Goal: Information Seeking & Learning: Learn about a topic

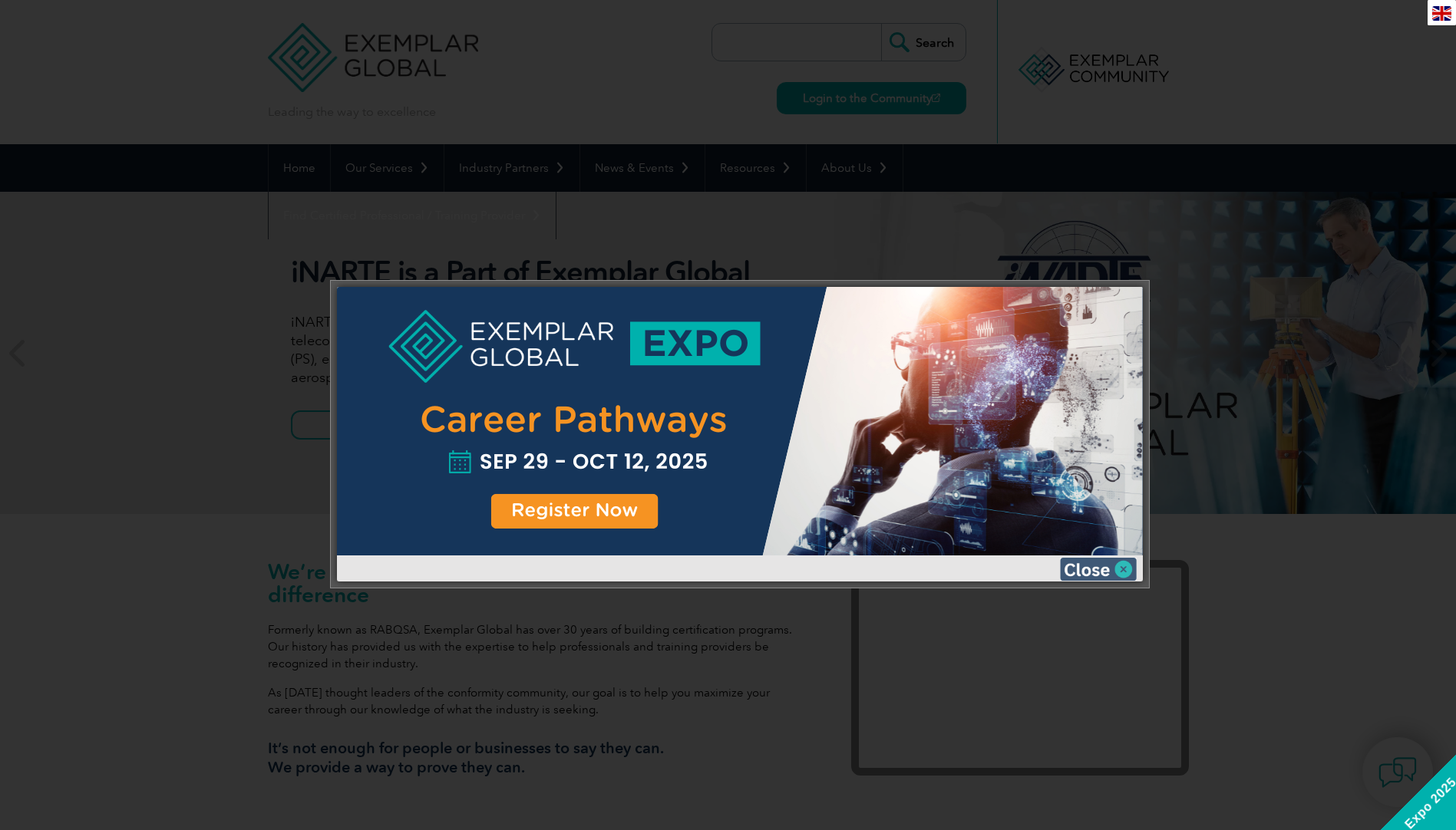
click at [1099, 564] on img at bounding box center [1098, 569] width 77 height 23
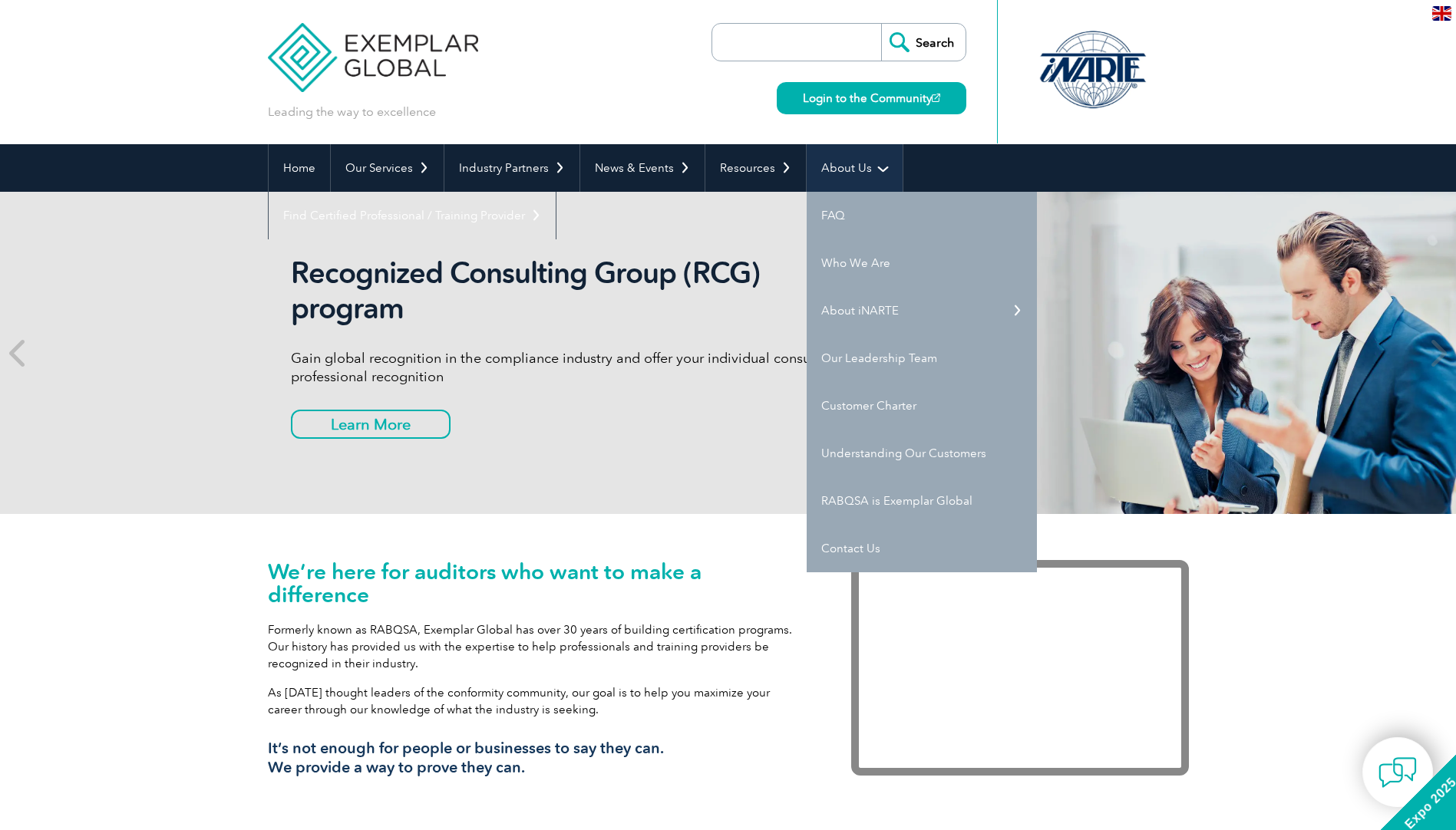
click at [851, 167] on link "About Us" at bounding box center [854, 168] width 96 height 48
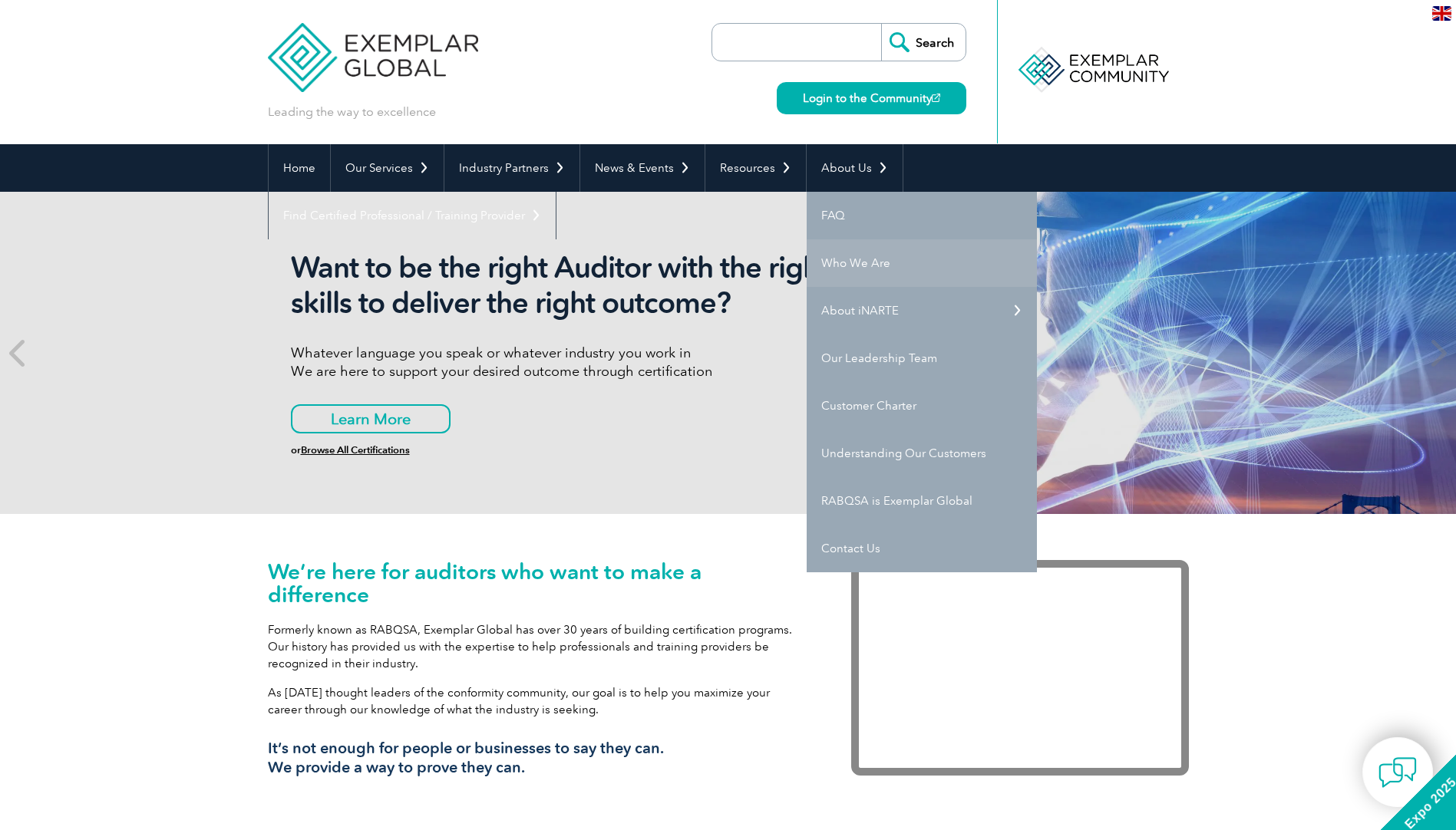
click at [851, 262] on link "Who We Are" at bounding box center [921, 264] width 230 height 48
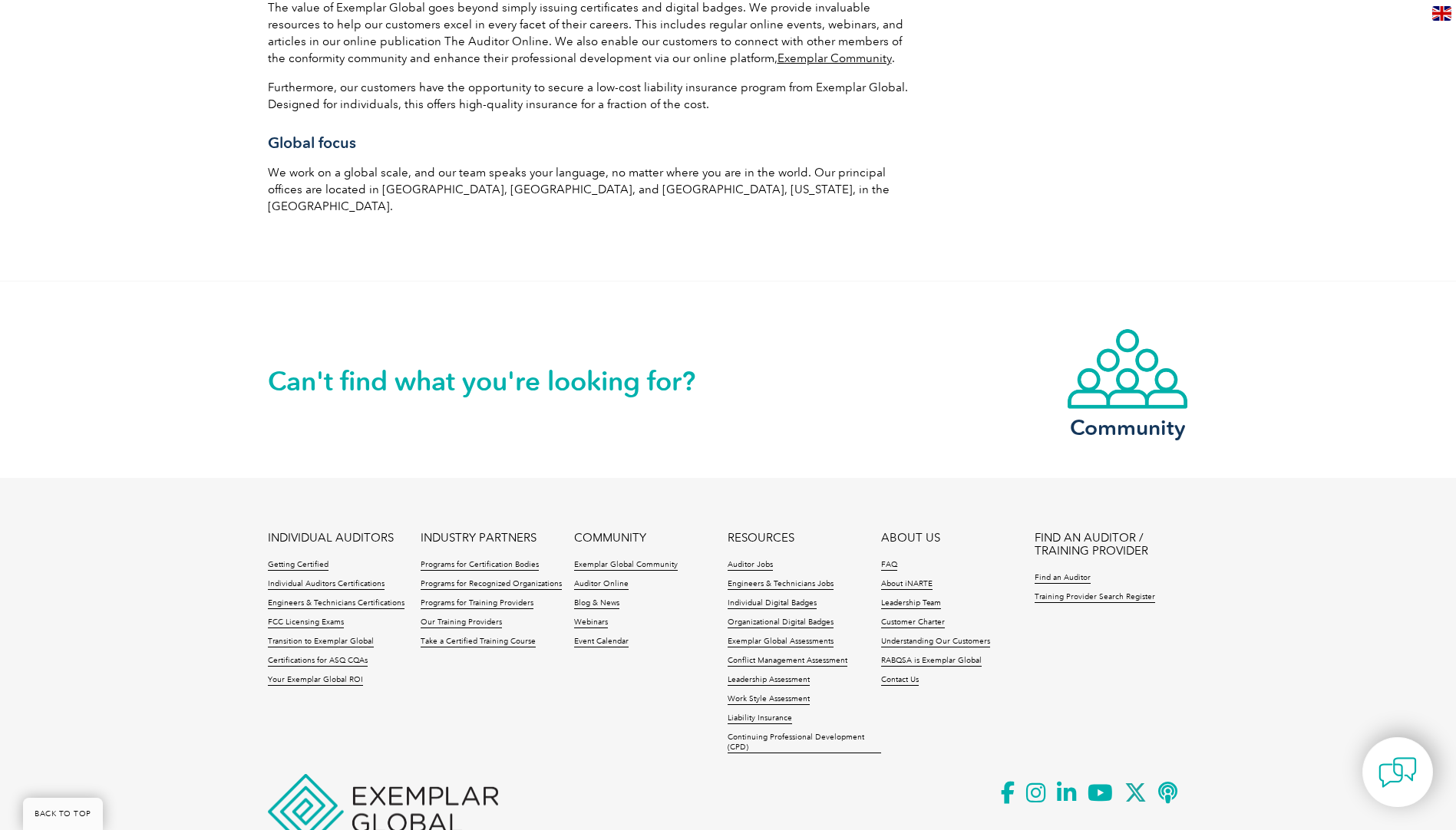
scroll to position [2566, 0]
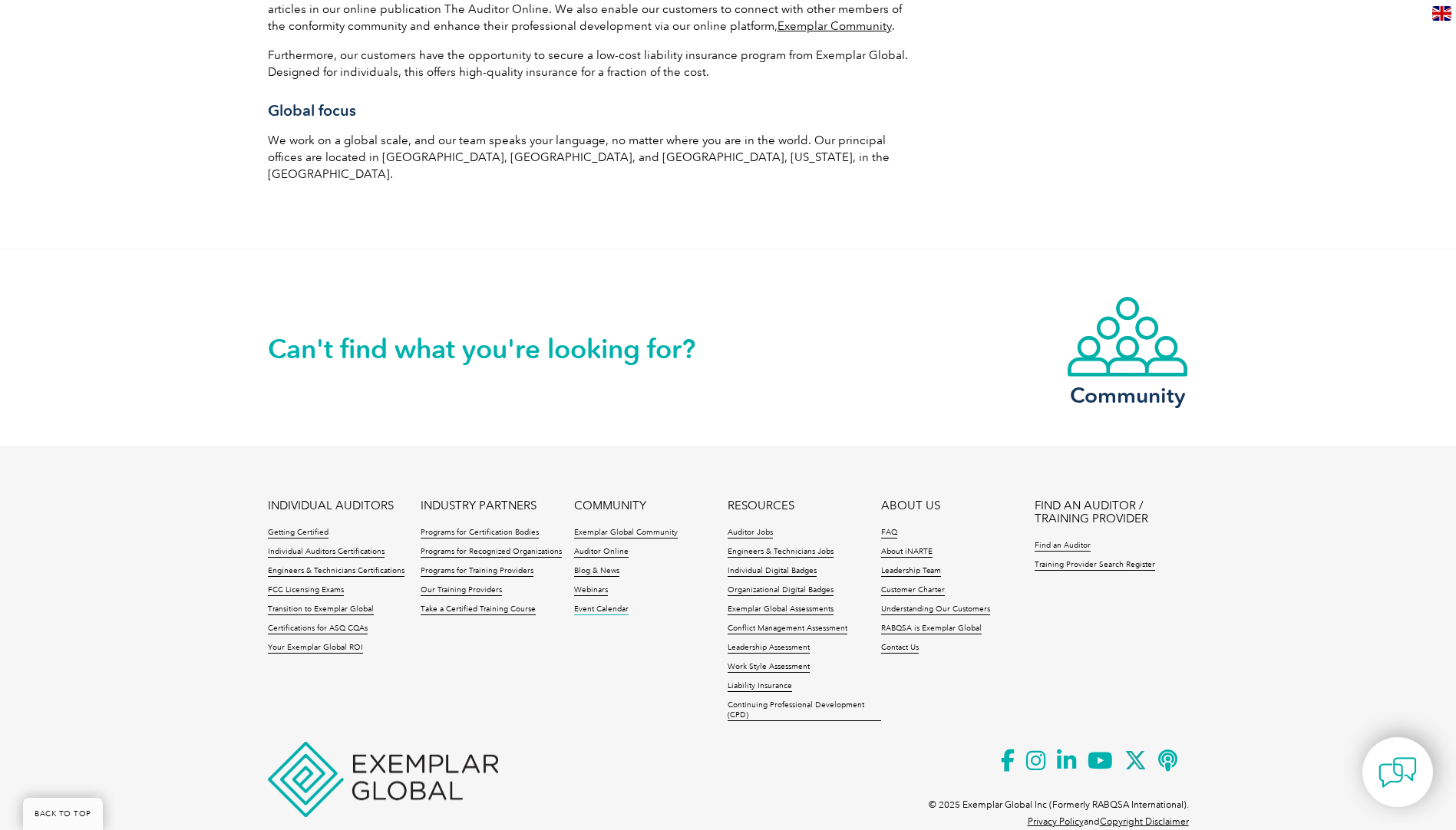
click at [598, 604] on link "Event Calendar" at bounding box center [602, 610] width 55 height 11
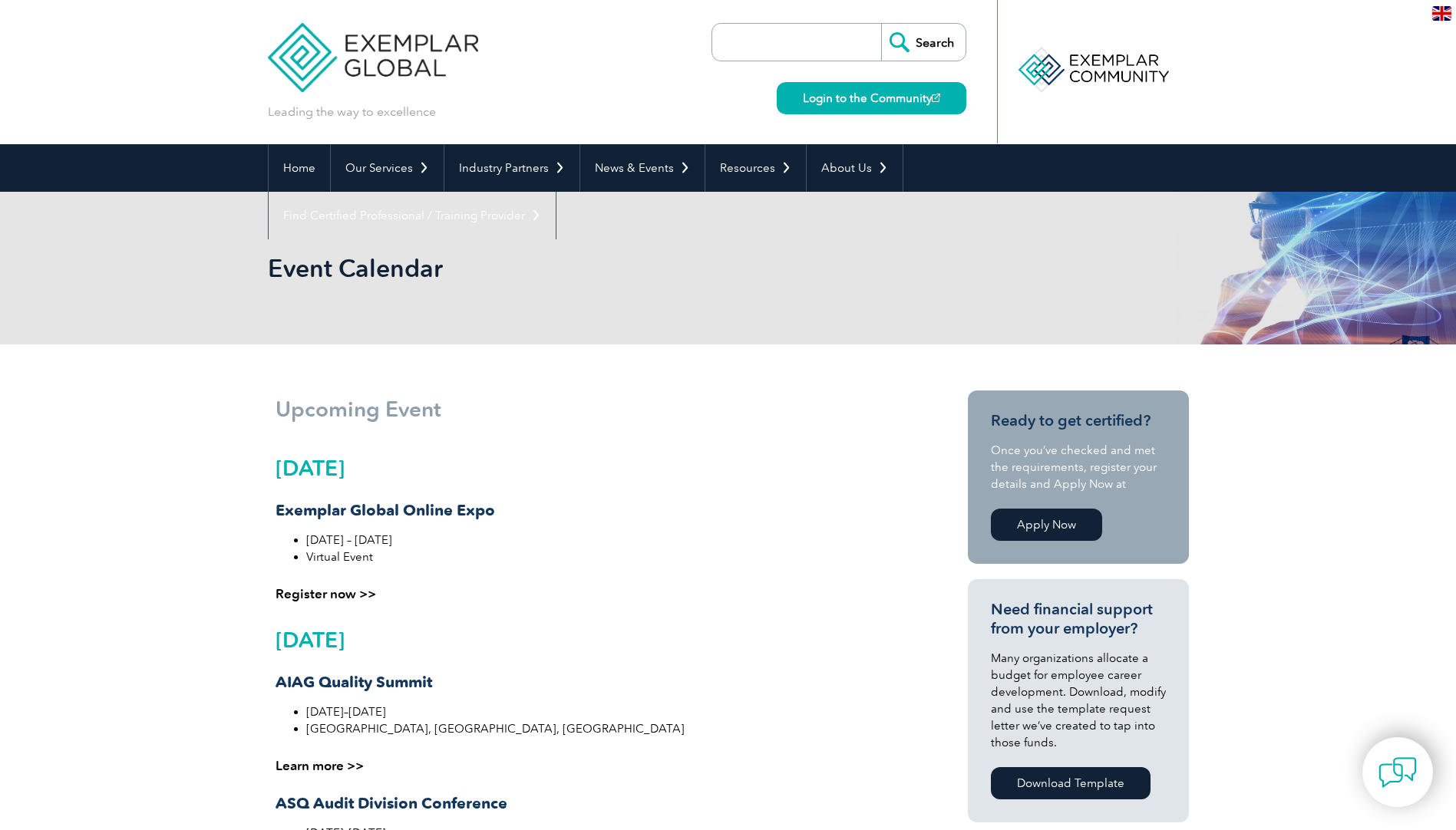
click at [819, 42] on input "search" at bounding box center [800, 42] width 161 height 37
type input "ㅊ"
type input "conflict"
click at [881, 24] on input "Search" at bounding box center [922, 42] width 84 height 37
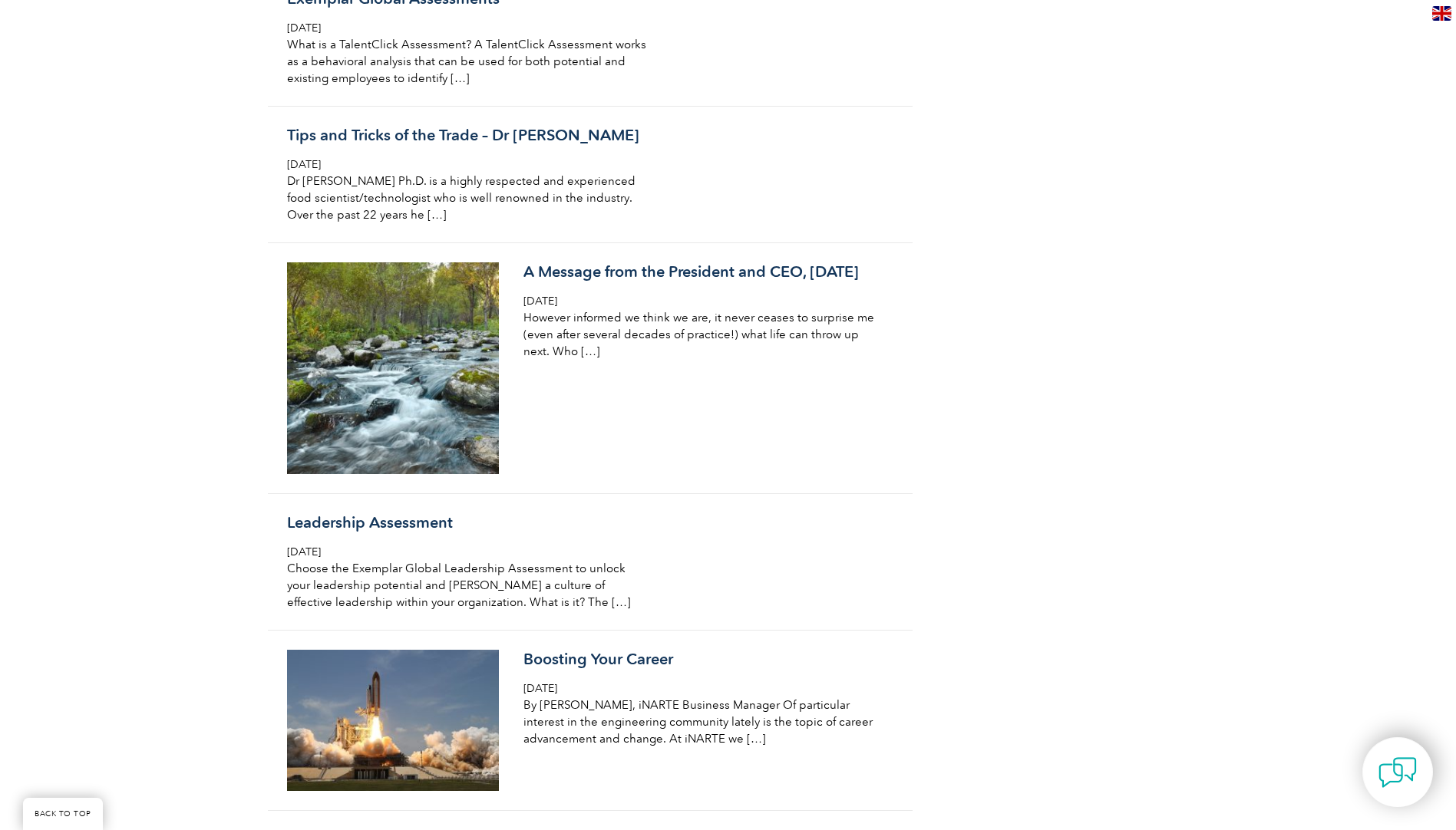
scroll to position [2071, 0]
